Goal: Information Seeking & Learning: Learn about a topic

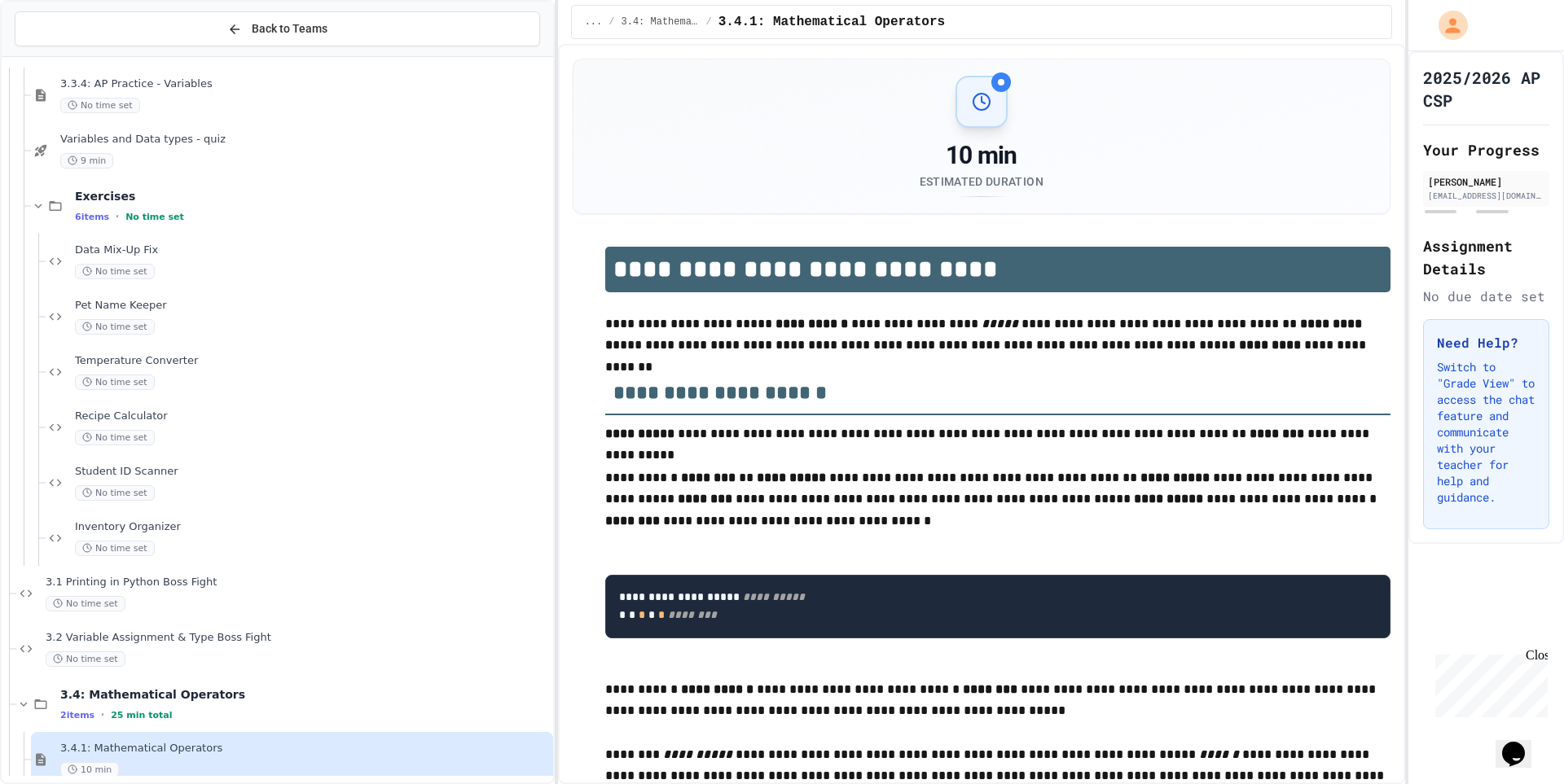
scroll to position [2187, 0]
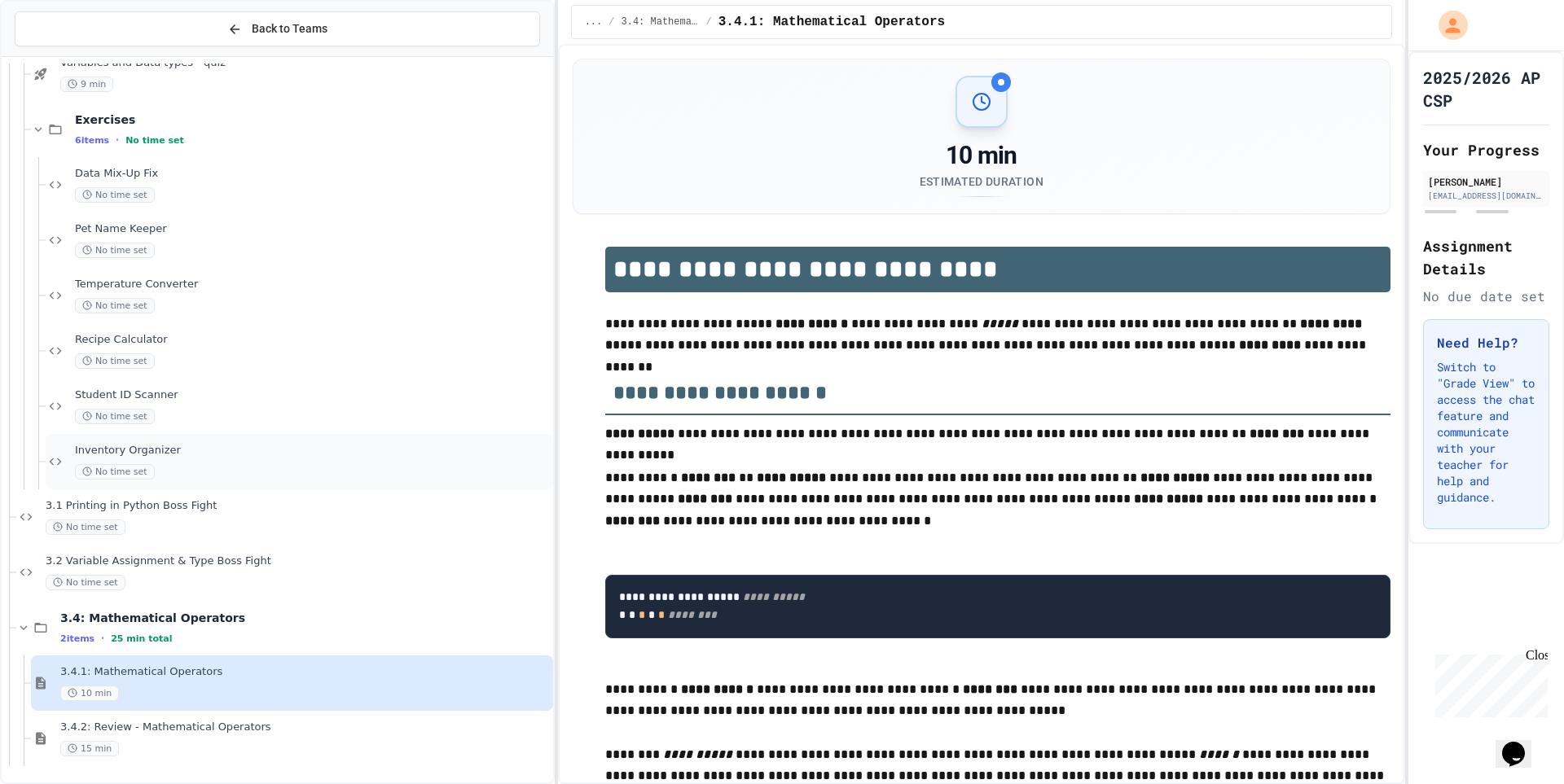
click at [278, 465] on div "No time set" at bounding box center [312, 472] width 475 height 16
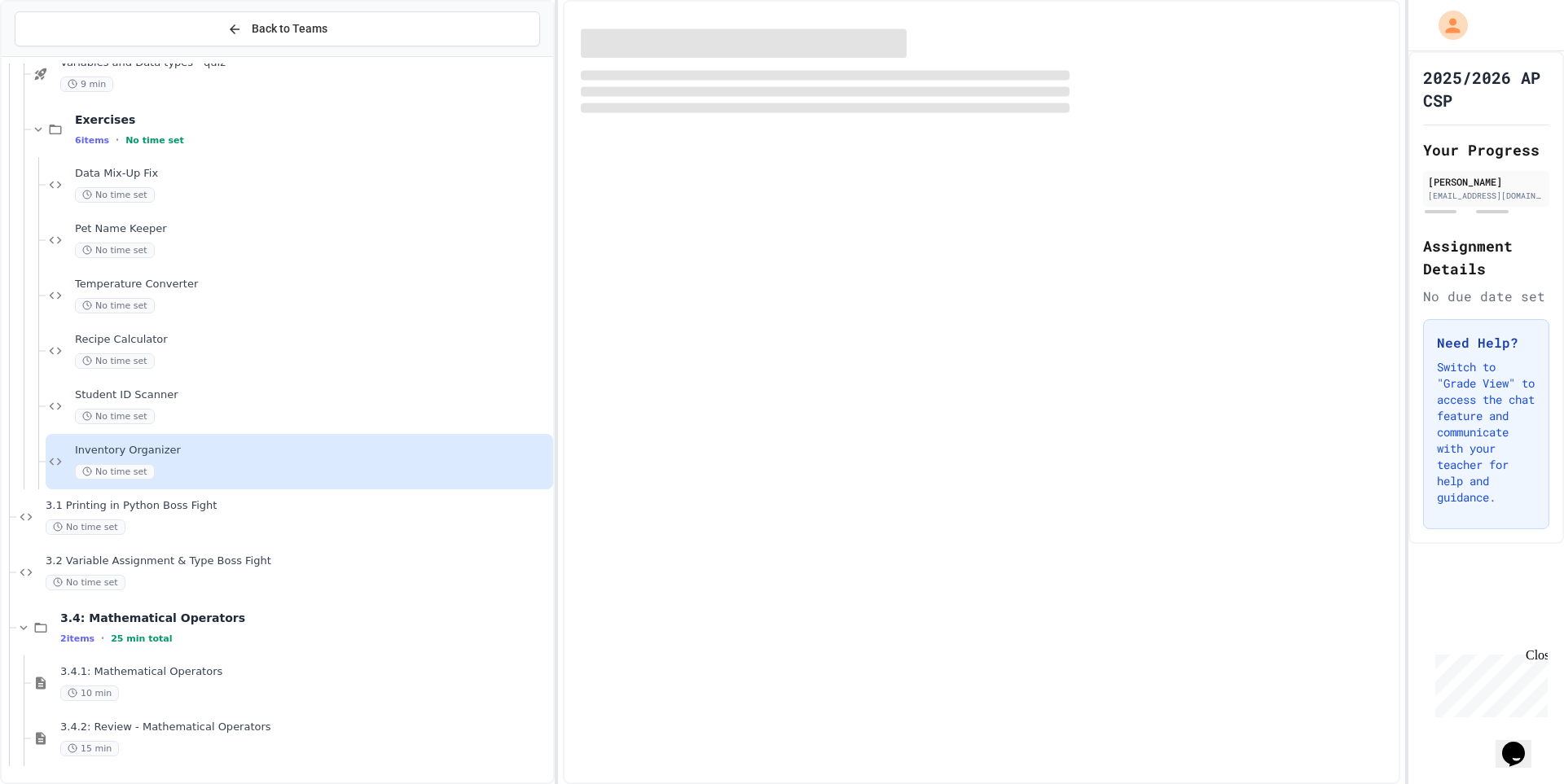
scroll to position [2167, 0]
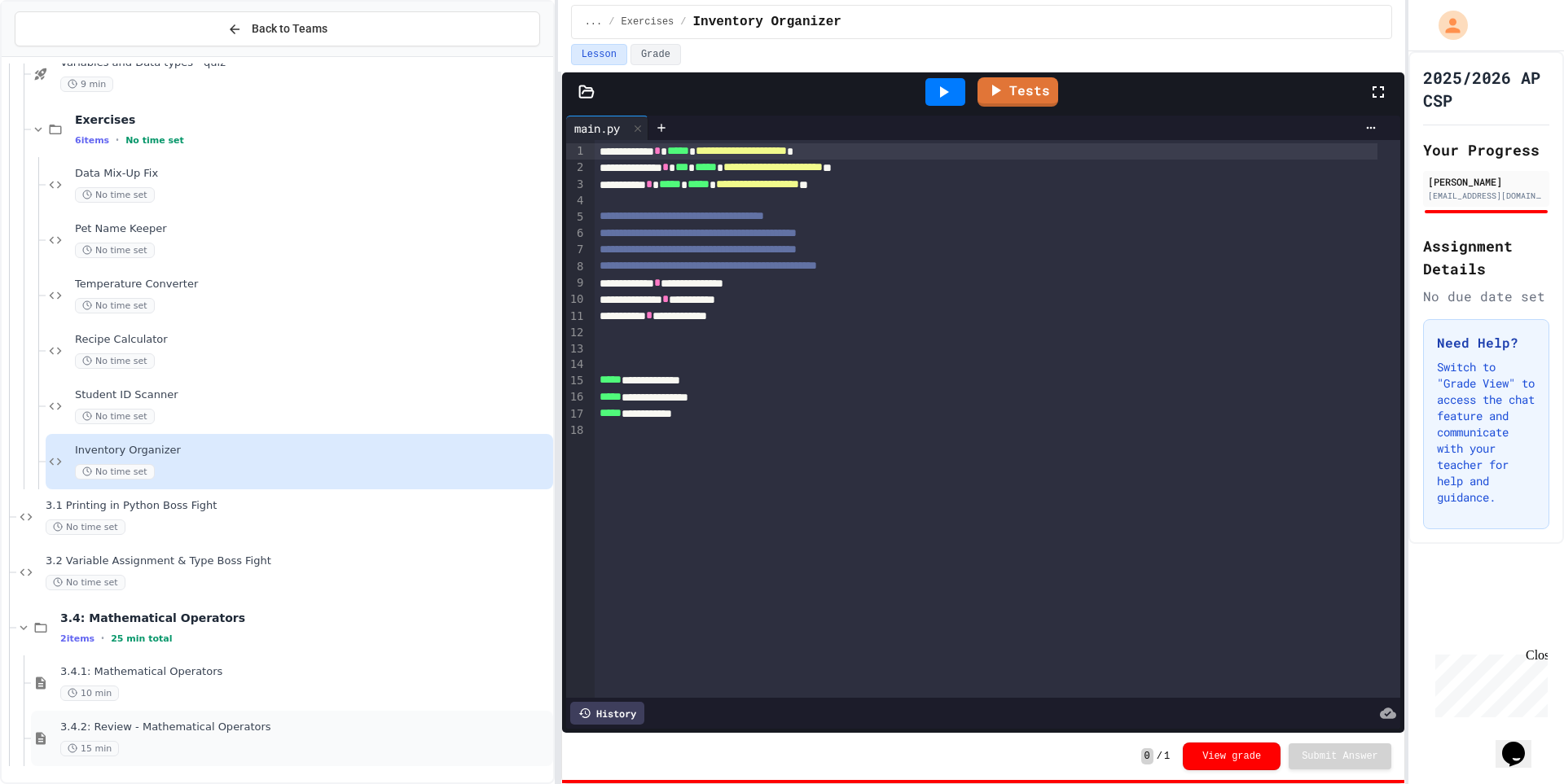
click at [292, 735] on div "3.4.2: Review - Mathematical Operators 15 min" at bounding box center [304, 739] width 490 height 36
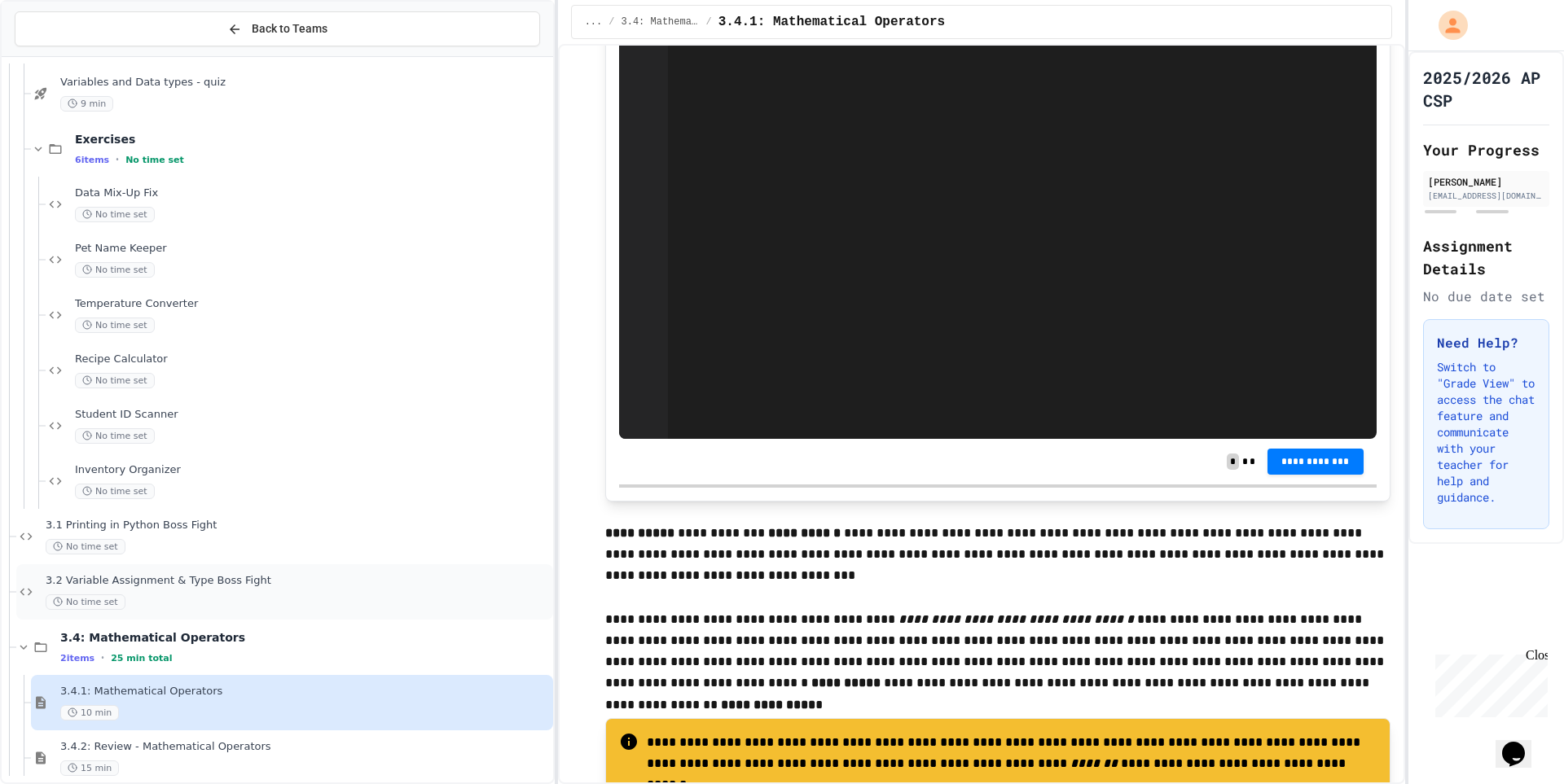
scroll to position [4398, 0]
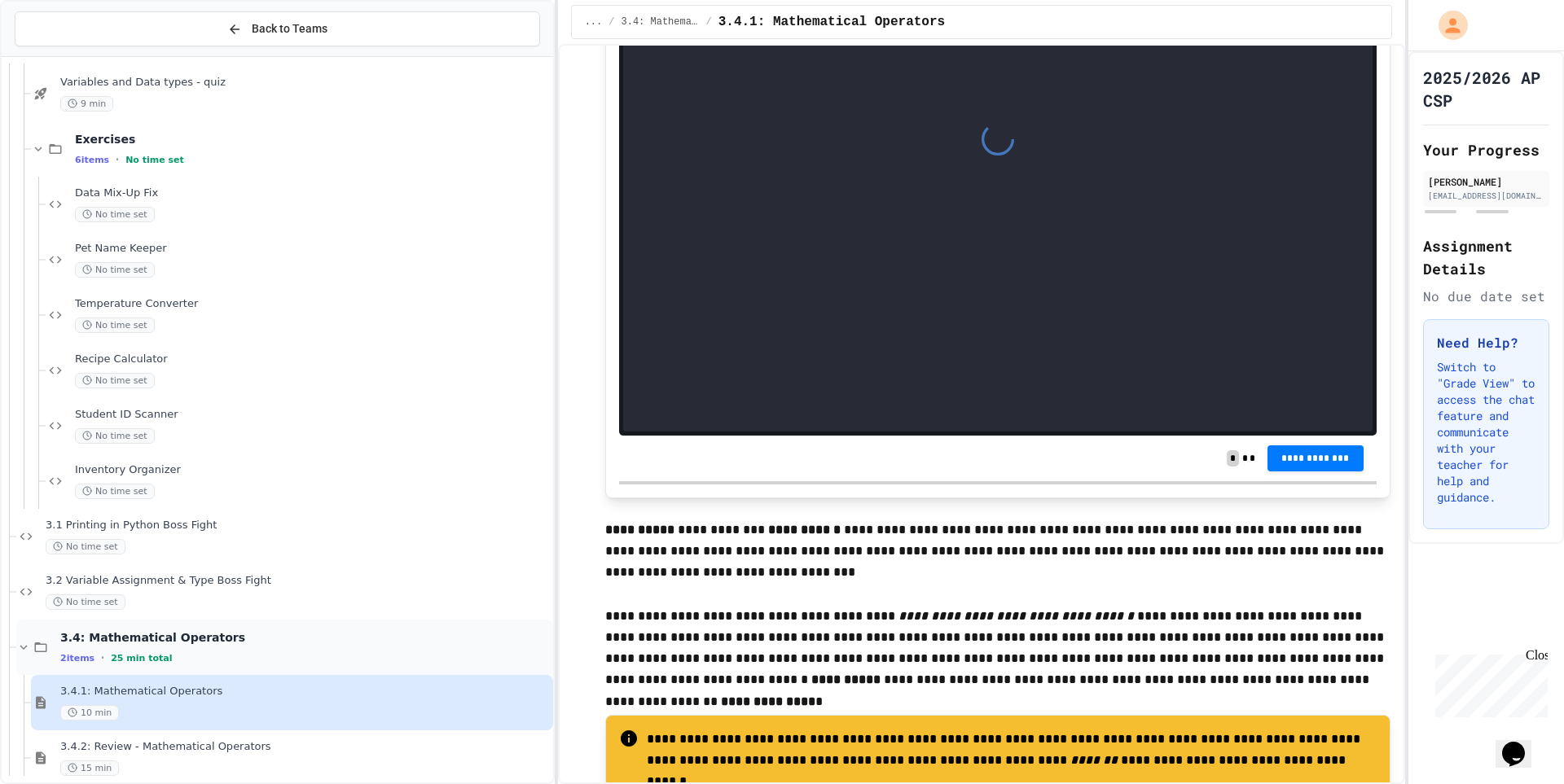
click at [235, 650] on div "3.4: Mathematical Operators 2 items • 25 min total" at bounding box center [304, 648] width 490 height 34
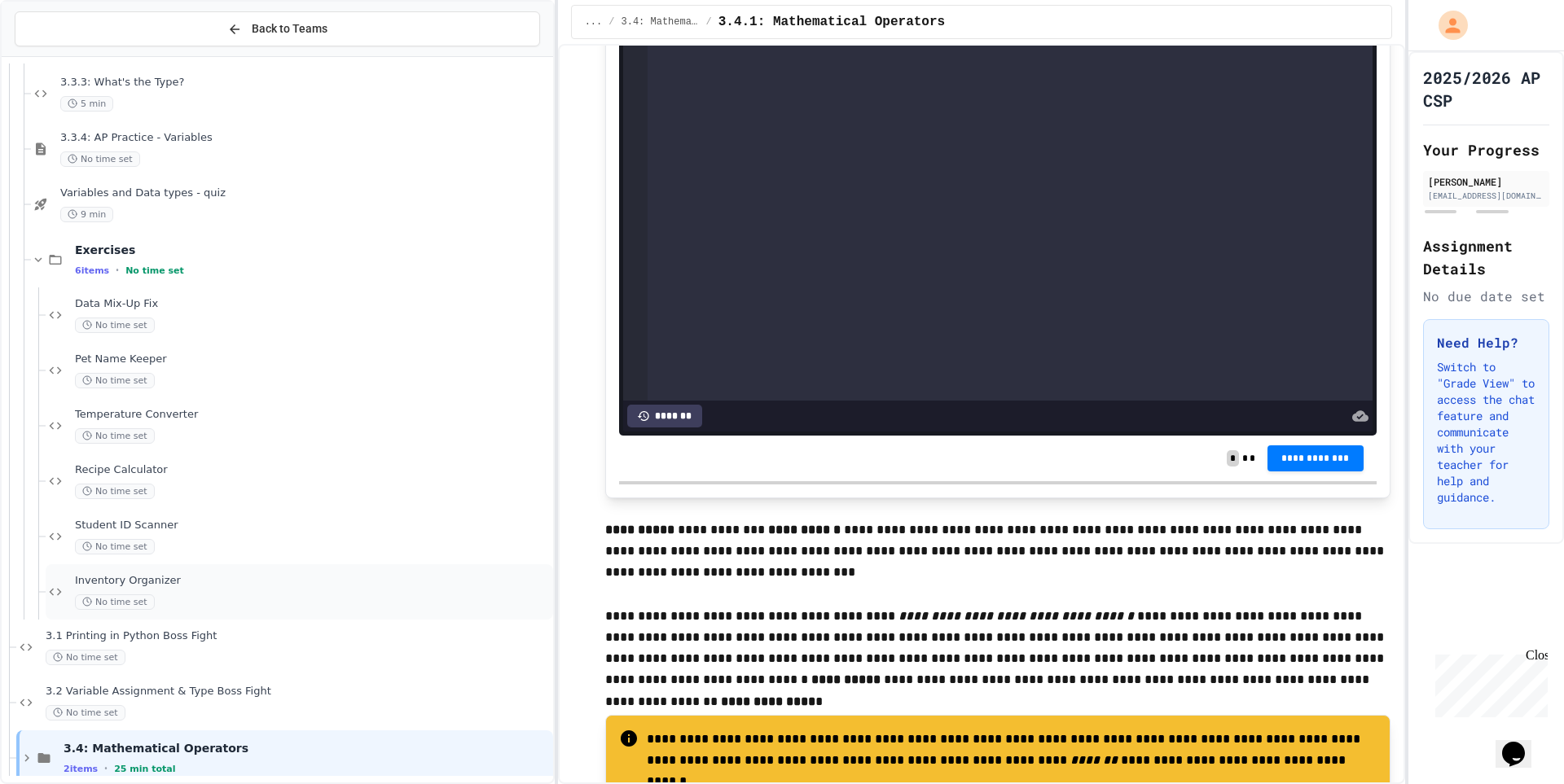
click at [343, 586] on span "Inventory Organizer" at bounding box center [312, 581] width 475 height 14
